Goal: Information Seeking & Learning: Learn about a topic

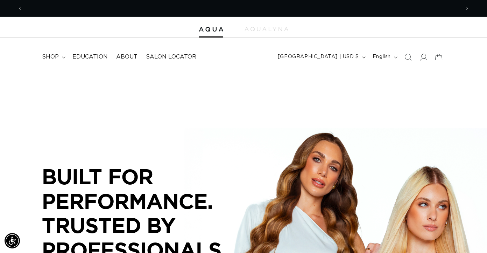
scroll to position [0, 438]
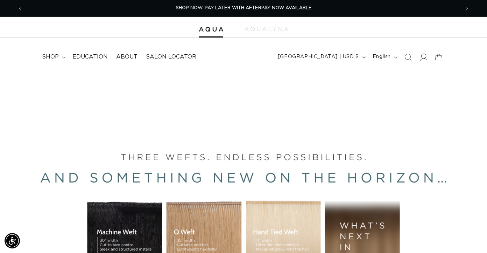
click at [424, 57] on icon at bounding box center [423, 56] width 7 height 7
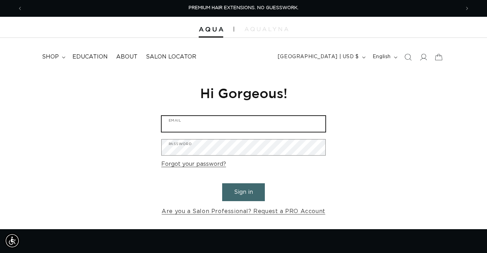
type input "tarinhanson@gmail.com"
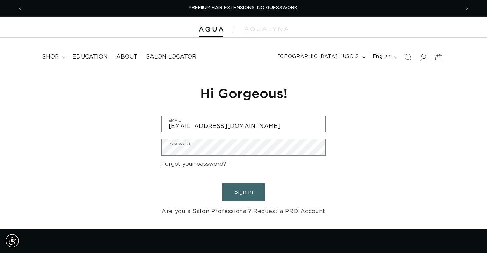
click at [245, 195] on button "Sign in" at bounding box center [243, 192] width 43 height 18
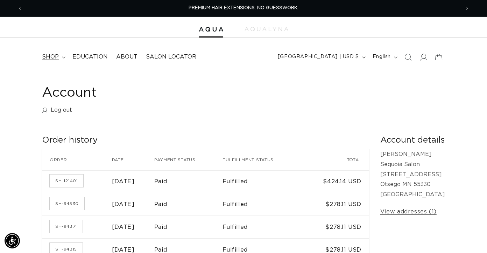
click at [54, 57] on span "shop" at bounding box center [50, 56] width 17 height 7
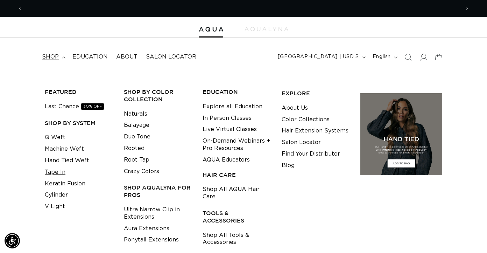
scroll to position [0, 875]
click at [57, 172] on link "Tape In" at bounding box center [55, 172] width 21 height 12
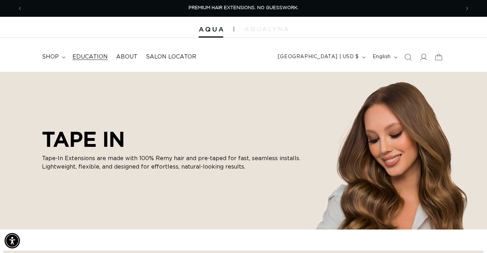
click at [99, 56] on span "Education" at bounding box center [89, 56] width 35 height 7
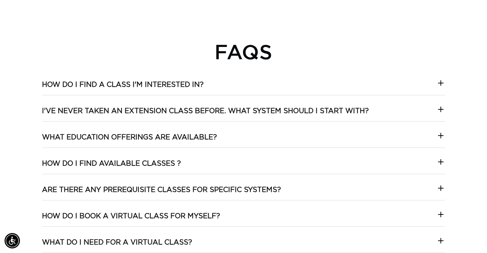
scroll to position [0, 875]
click at [444, 82] on icon at bounding box center [441, 83] width 8 height 8
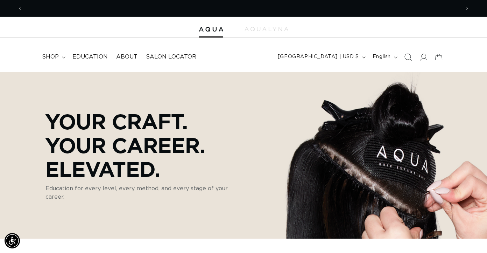
scroll to position [0, 438]
click at [410, 58] on icon "Search" at bounding box center [407, 56] width 7 height 7
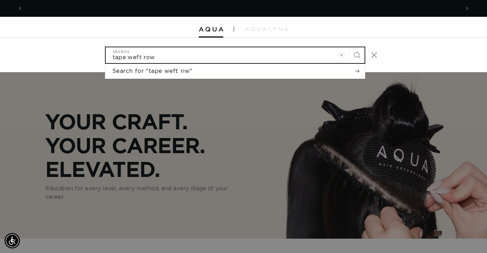
scroll to position [0, 0]
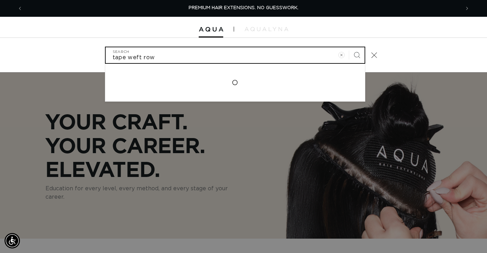
type input "tape weft row"
click at [349, 47] on button "Search" at bounding box center [356, 54] width 15 height 15
